Goal: Check status

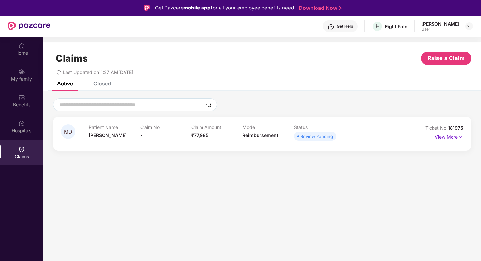
click at [453, 137] on p "View More" at bounding box center [449, 136] width 29 height 9
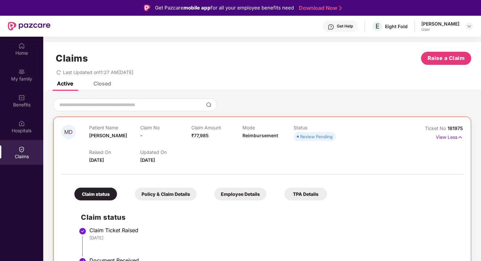
click at [60, 71] on icon "redo" at bounding box center [58, 72] width 5 height 5
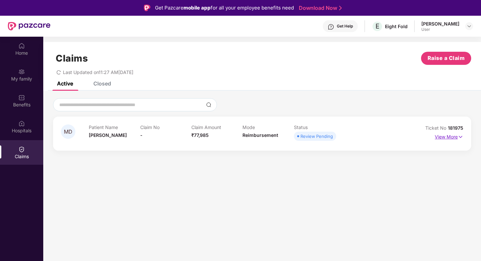
click at [451, 138] on p "View More" at bounding box center [449, 136] width 29 height 9
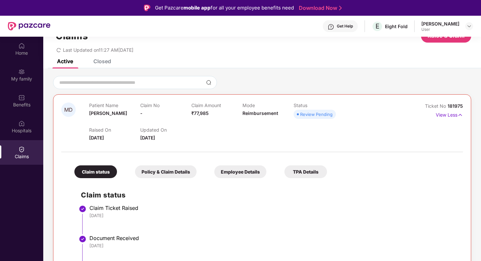
scroll to position [37, 0]
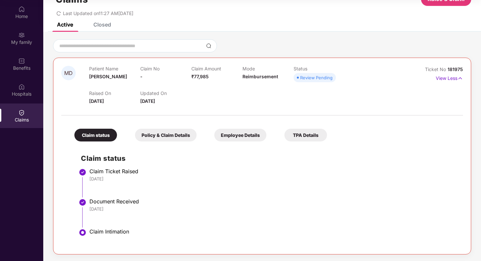
click at [160, 134] on div "Policy & Claim Details" at bounding box center [166, 135] width 62 height 13
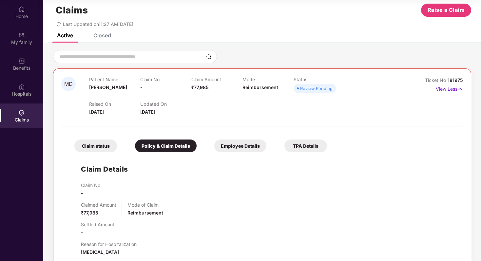
scroll to position [10, 0]
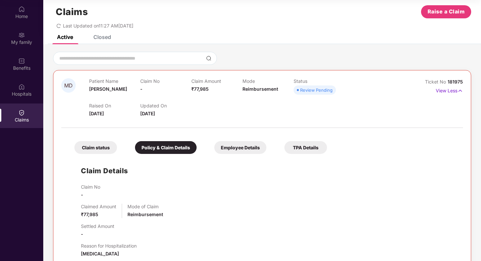
click at [239, 147] on div "Employee Details" at bounding box center [240, 147] width 52 height 13
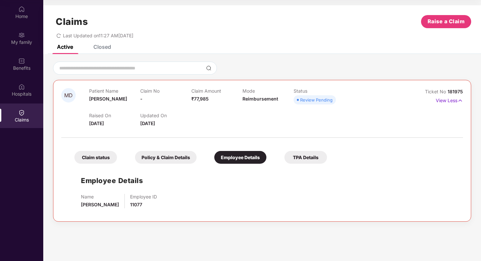
click at [307, 157] on div "TPA Details" at bounding box center [305, 157] width 43 height 13
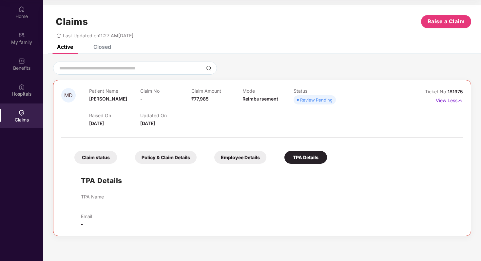
click at [105, 153] on div "Claim status" at bounding box center [95, 157] width 43 height 13
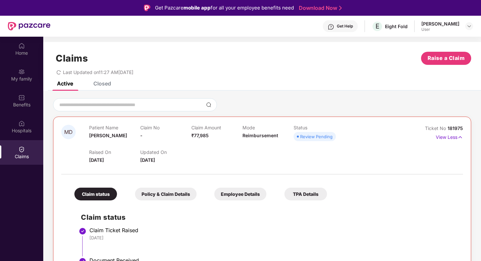
click at [101, 85] on div "Closed" at bounding box center [102, 83] width 18 height 7
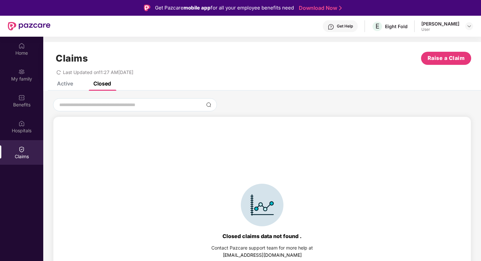
click at [54, 88] on div "Active" at bounding box center [60, 83] width 26 height 14
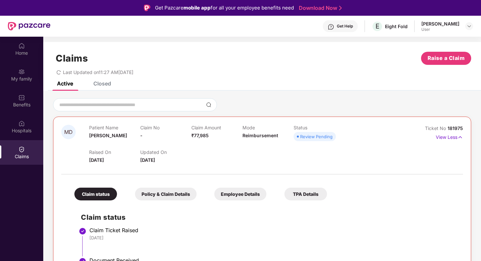
click at [95, 84] on div "Closed" at bounding box center [102, 83] width 18 height 7
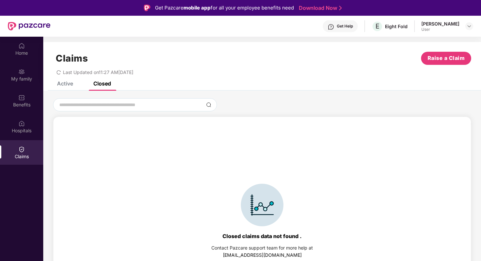
click at [69, 85] on div "Active" at bounding box center [65, 83] width 16 height 7
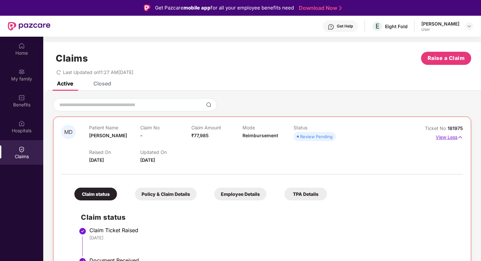
click at [448, 140] on p "View Less" at bounding box center [449, 136] width 27 height 9
